Goal: Task Accomplishment & Management: Use online tool/utility

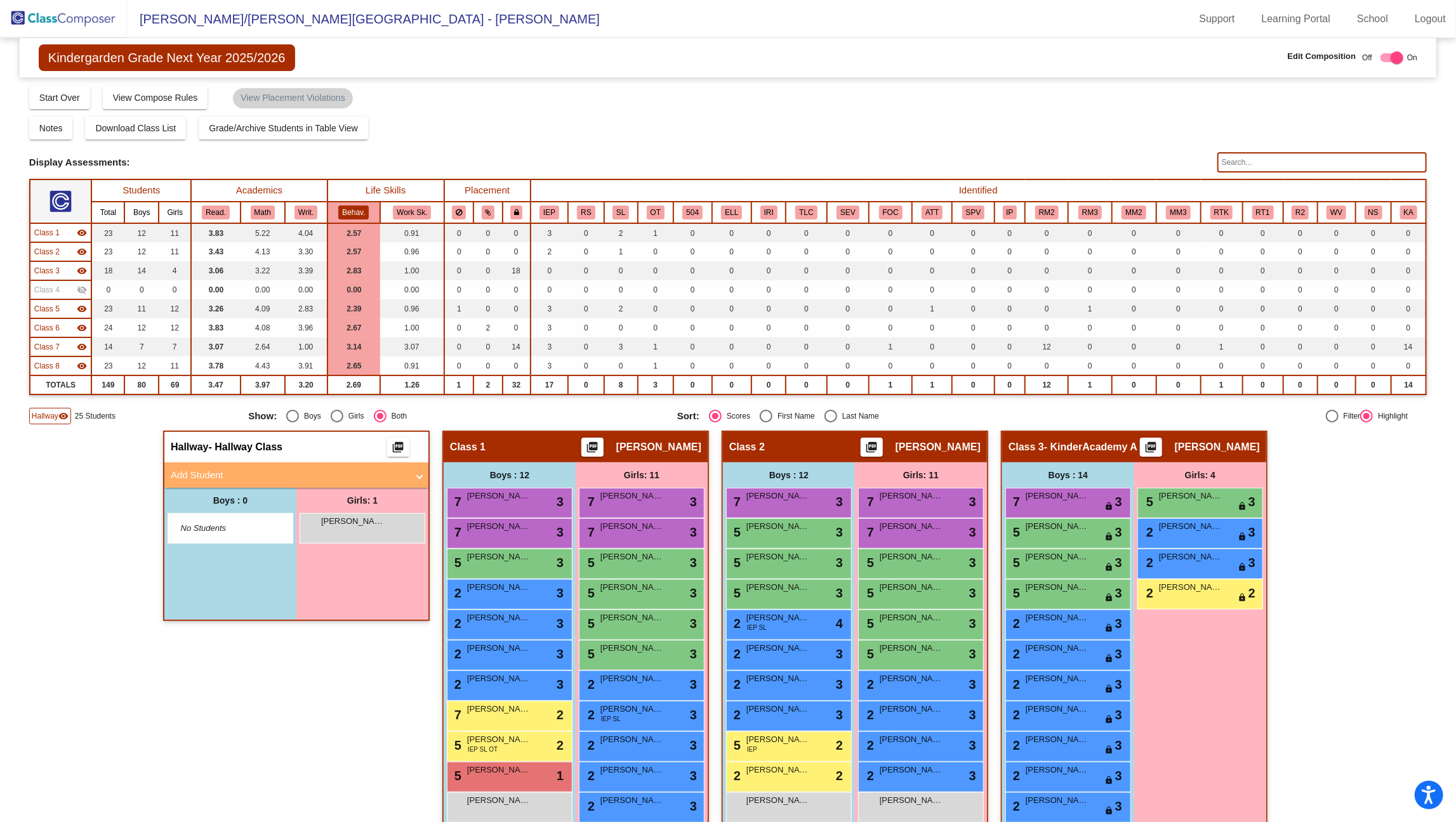
scroll to position [550, 0]
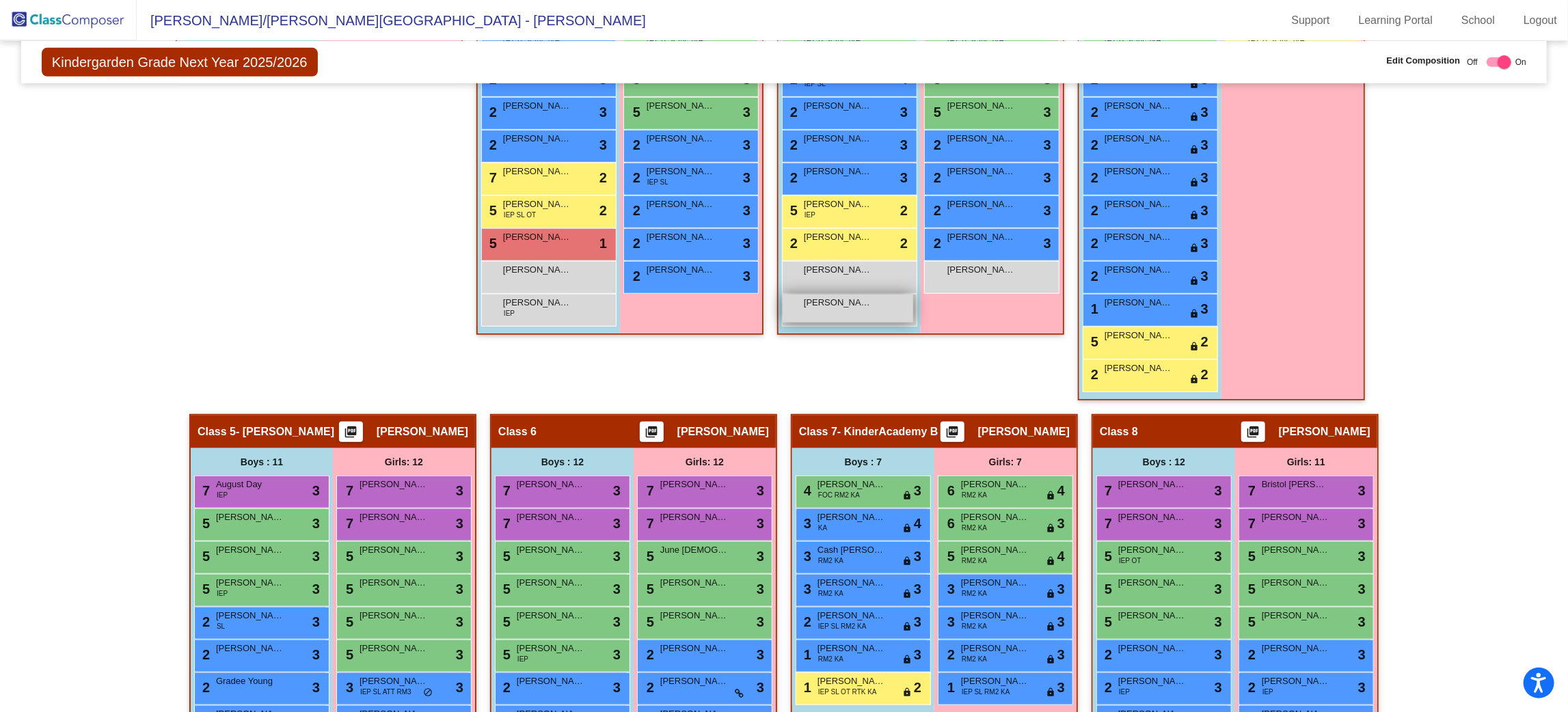
click at [786, 319] on div "[PERSON_NAME] lock do_not_disturb_alt" at bounding box center [847, 308] width 131 height 28
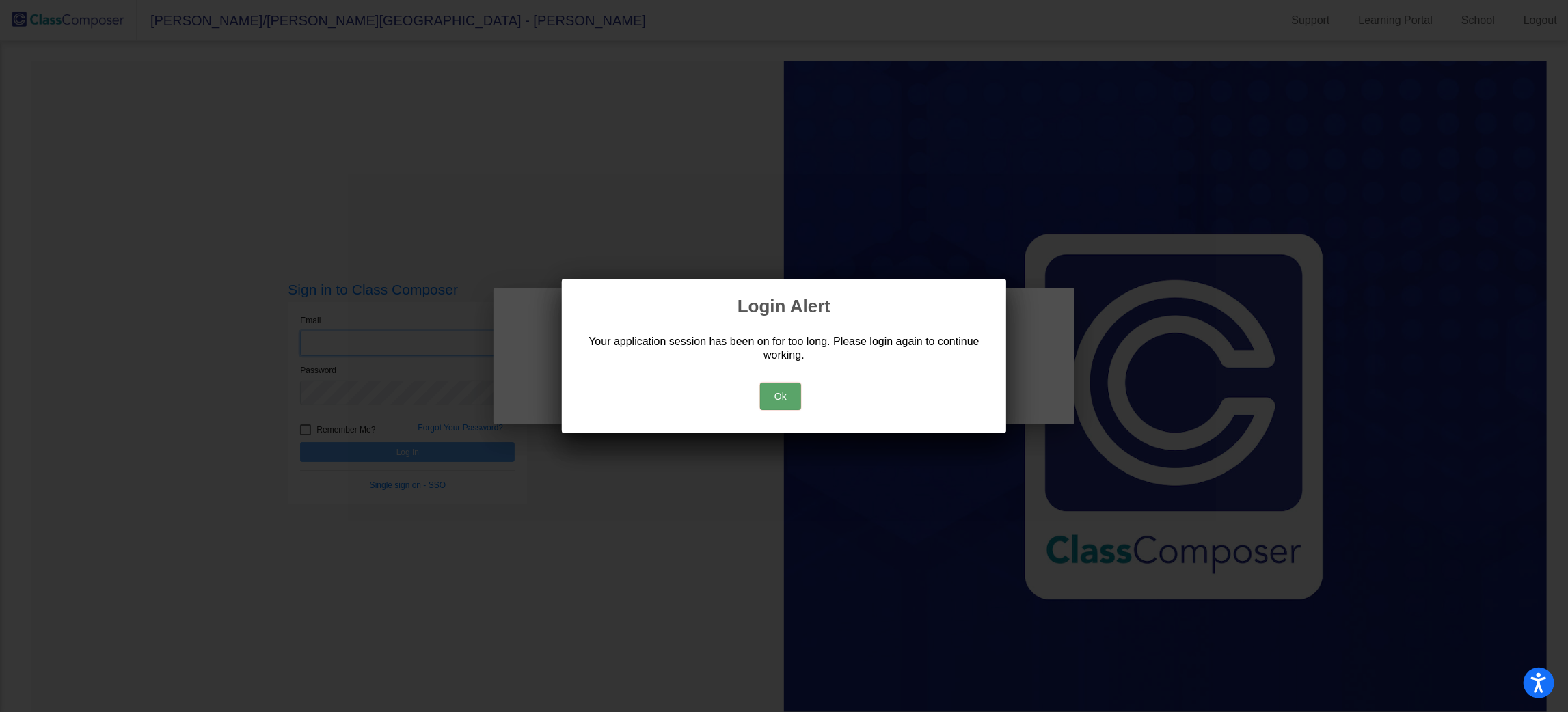
type input "[EMAIL_ADDRESS][DOMAIN_NAME]"
click at [757, 391] on div "Ok" at bounding box center [783, 393] width 411 height 48
click at [788, 392] on button "Ok" at bounding box center [781, 396] width 41 height 27
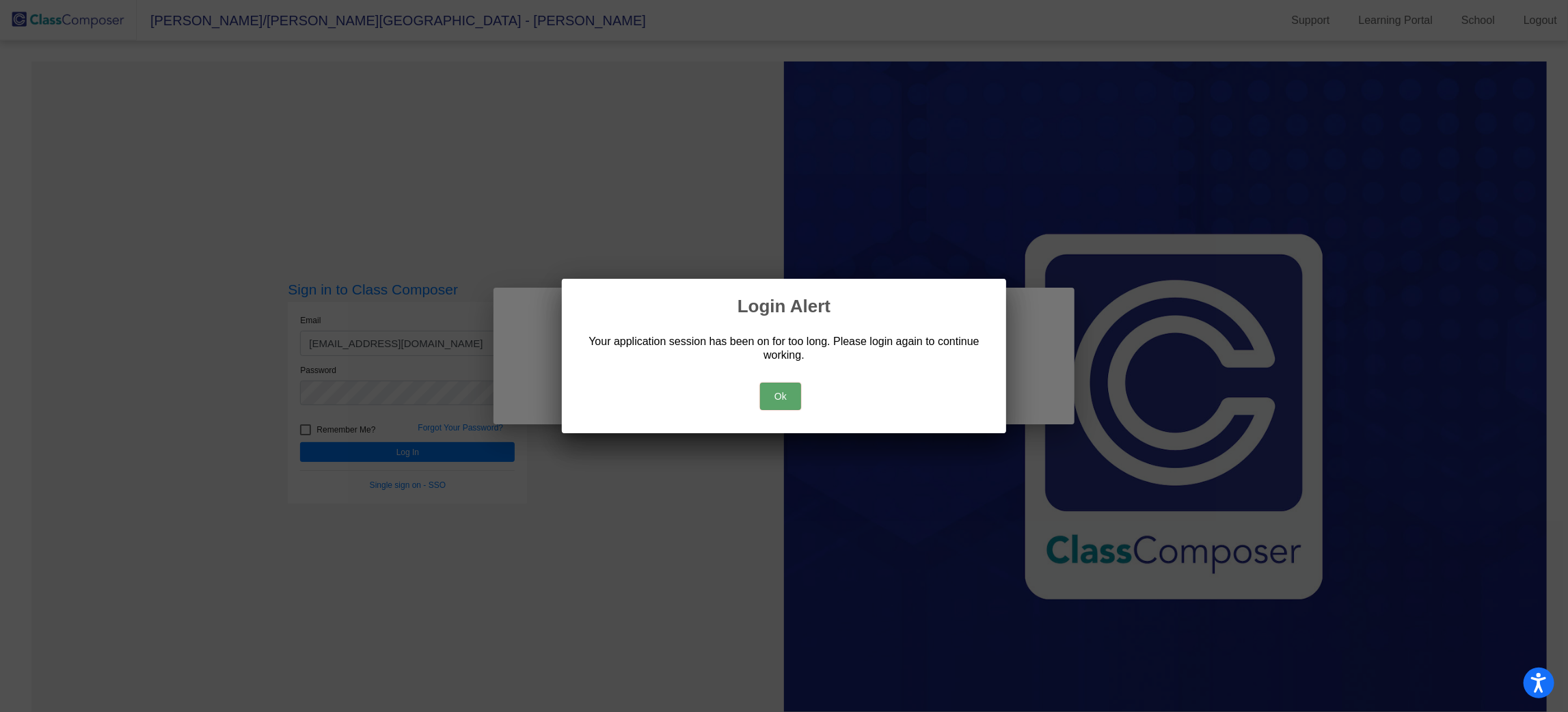
click at [791, 389] on button "Ok" at bounding box center [781, 396] width 41 height 27
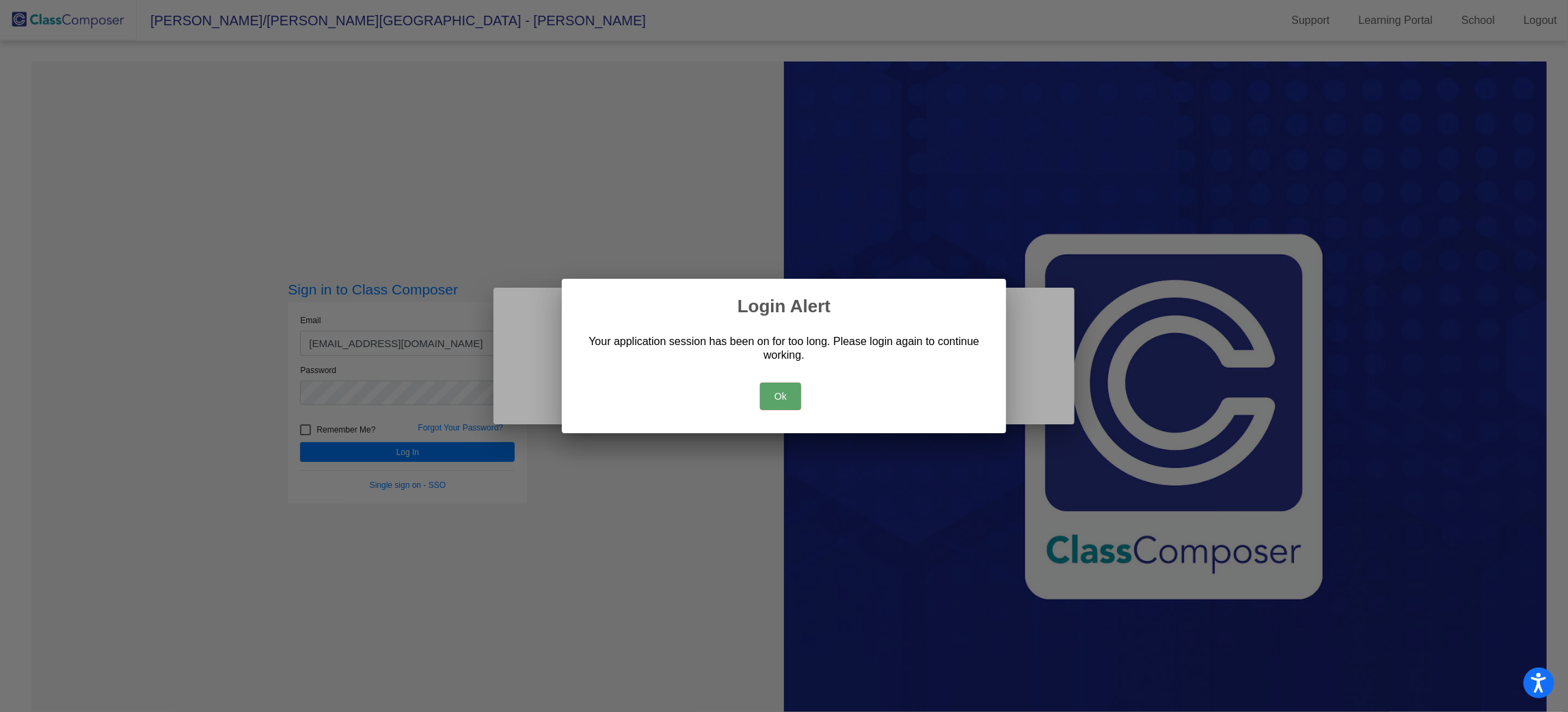
click at [791, 389] on button "Ok" at bounding box center [781, 396] width 41 height 27
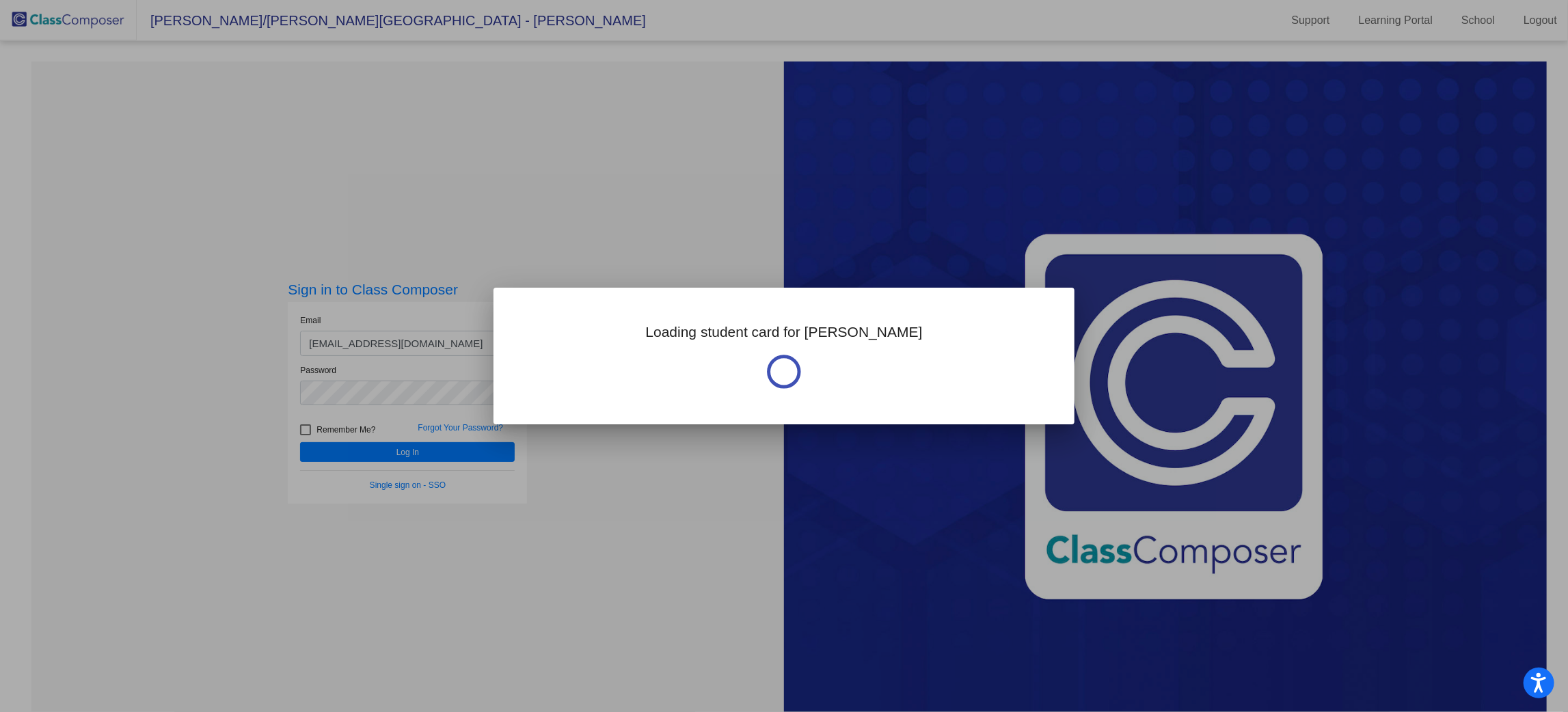
click at [630, 516] on div at bounding box center [784, 356] width 1568 height 712
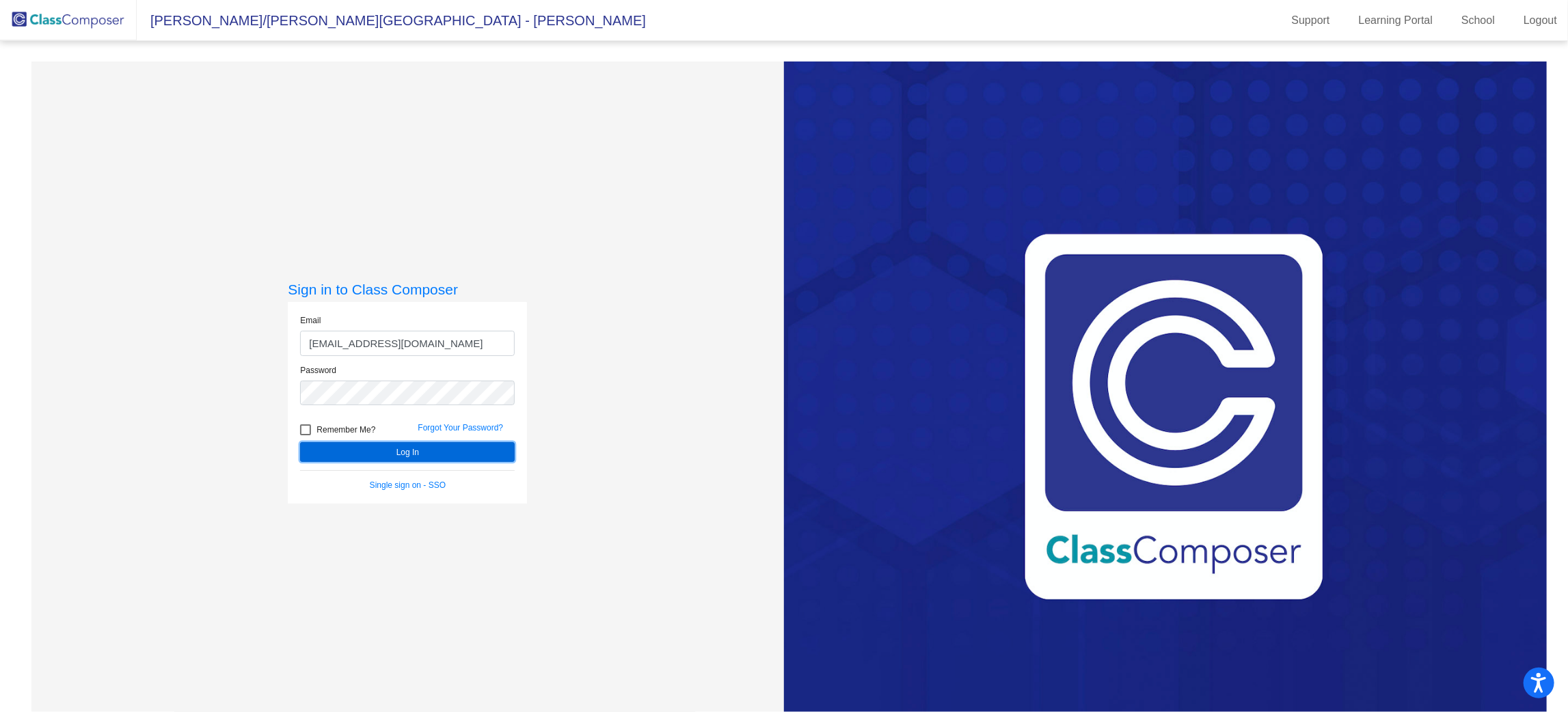
click at [400, 447] on button "Log In" at bounding box center [407, 452] width 215 height 20
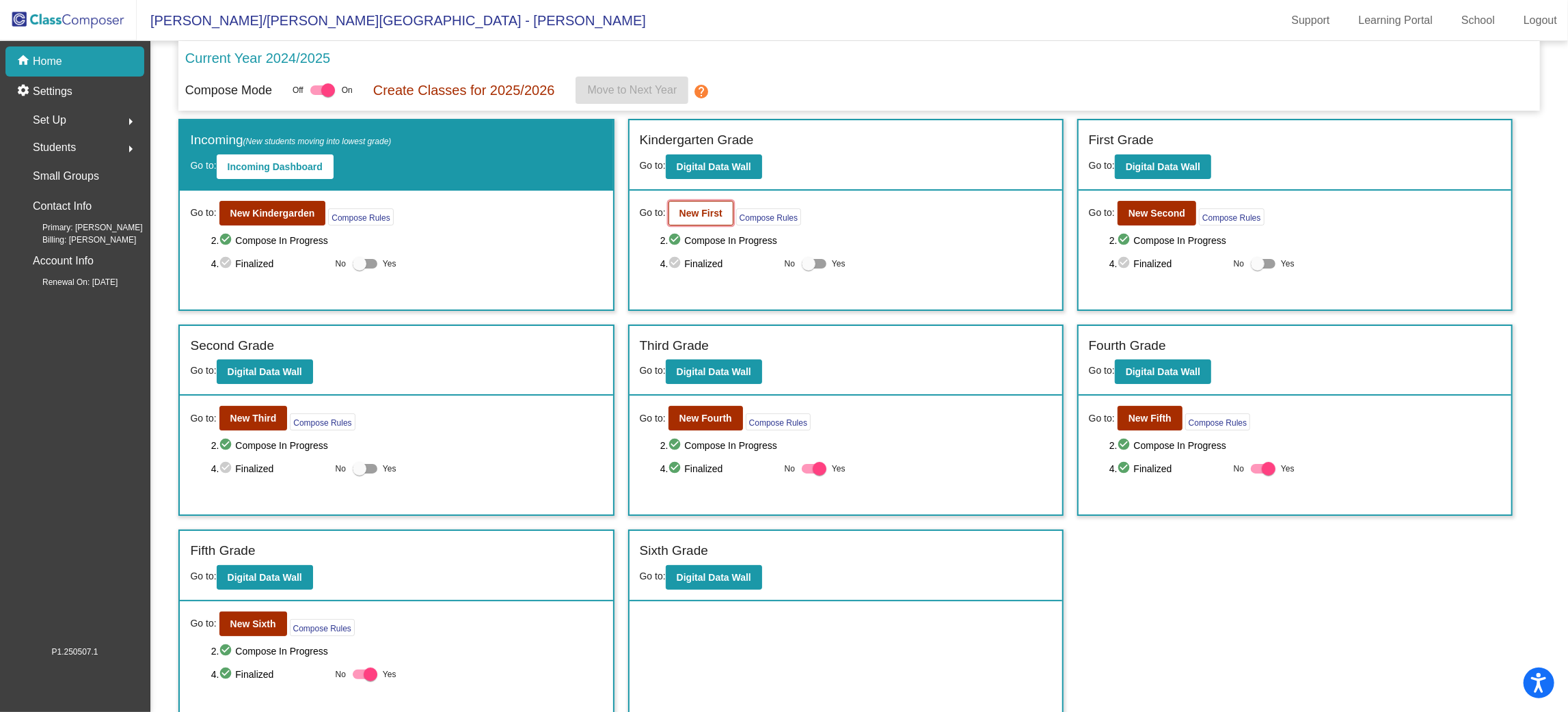
click at [704, 213] on b "New First" at bounding box center [701, 213] width 43 height 11
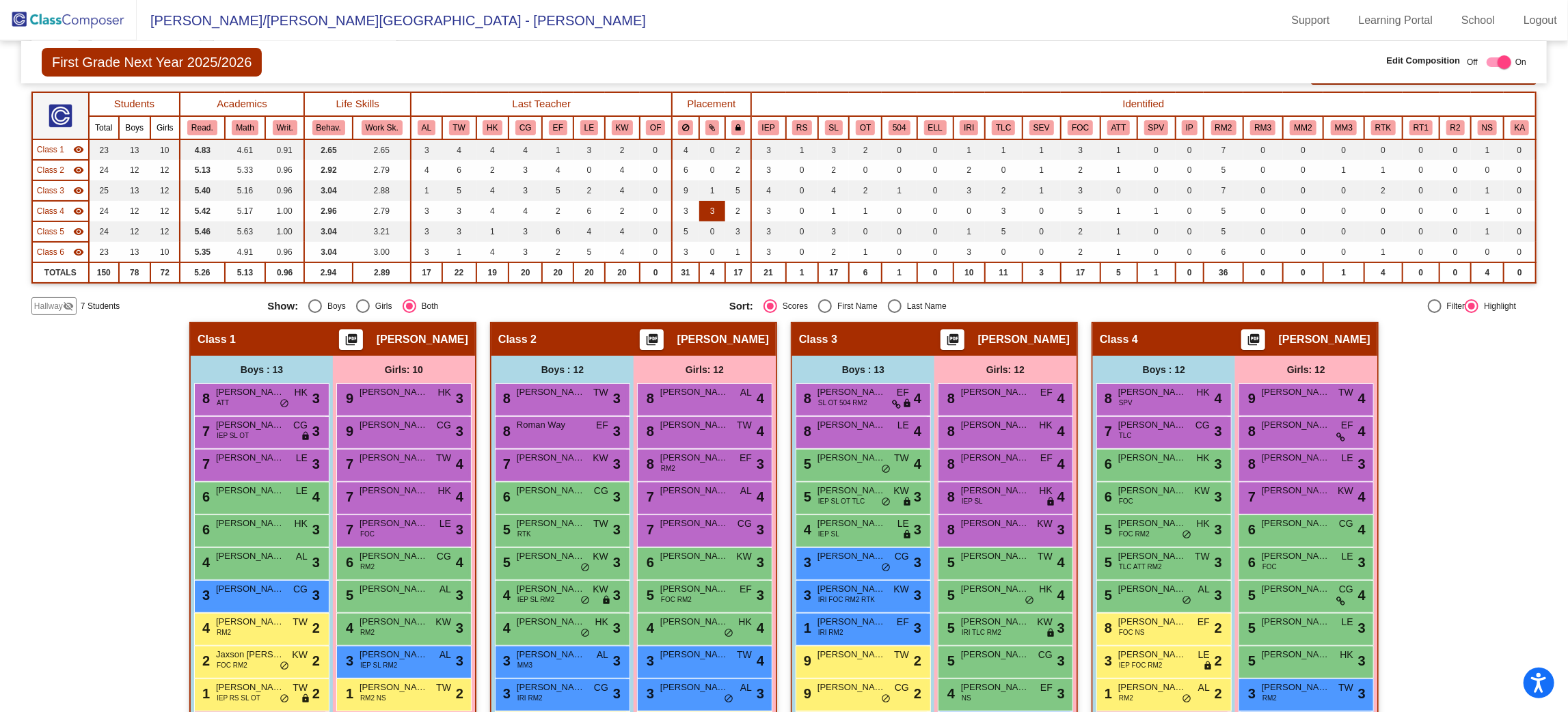
scroll to position [101, 0]
click at [58, 23] on img at bounding box center [68, 20] width 136 height 40
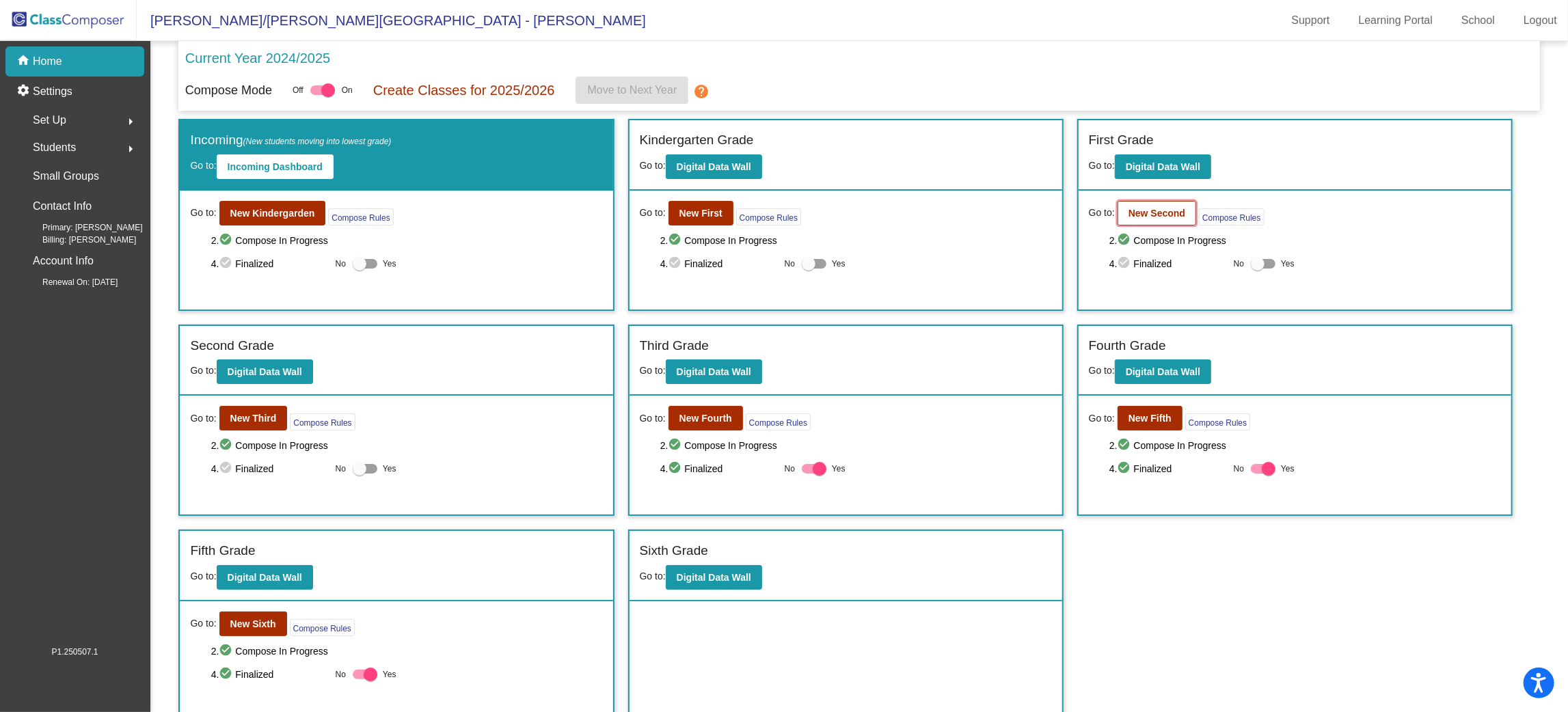
click at [1147, 209] on b "New Second" at bounding box center [1157, 213] width 57 height 11
